Goal: Information Seeking & Learning: Learn about a topic

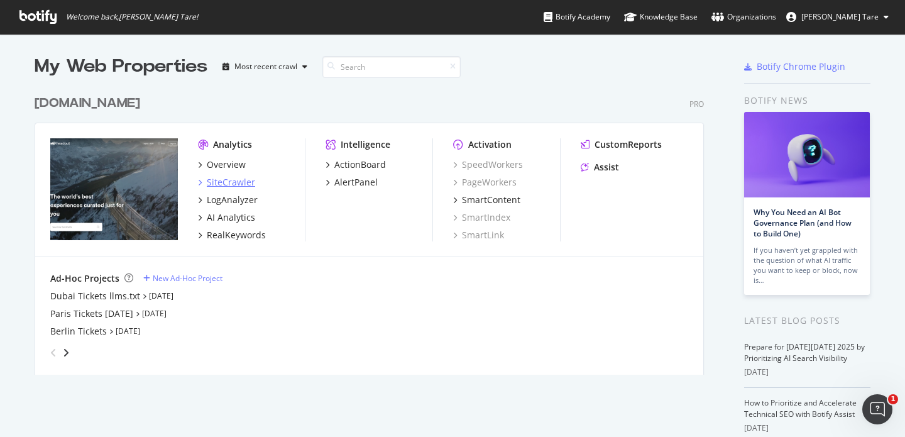
click at [241, 179] on div "SiteCrawler" at bounding box center [231, 182] width 48 height 13
